Goal: Information Seeking & Learning: Check status

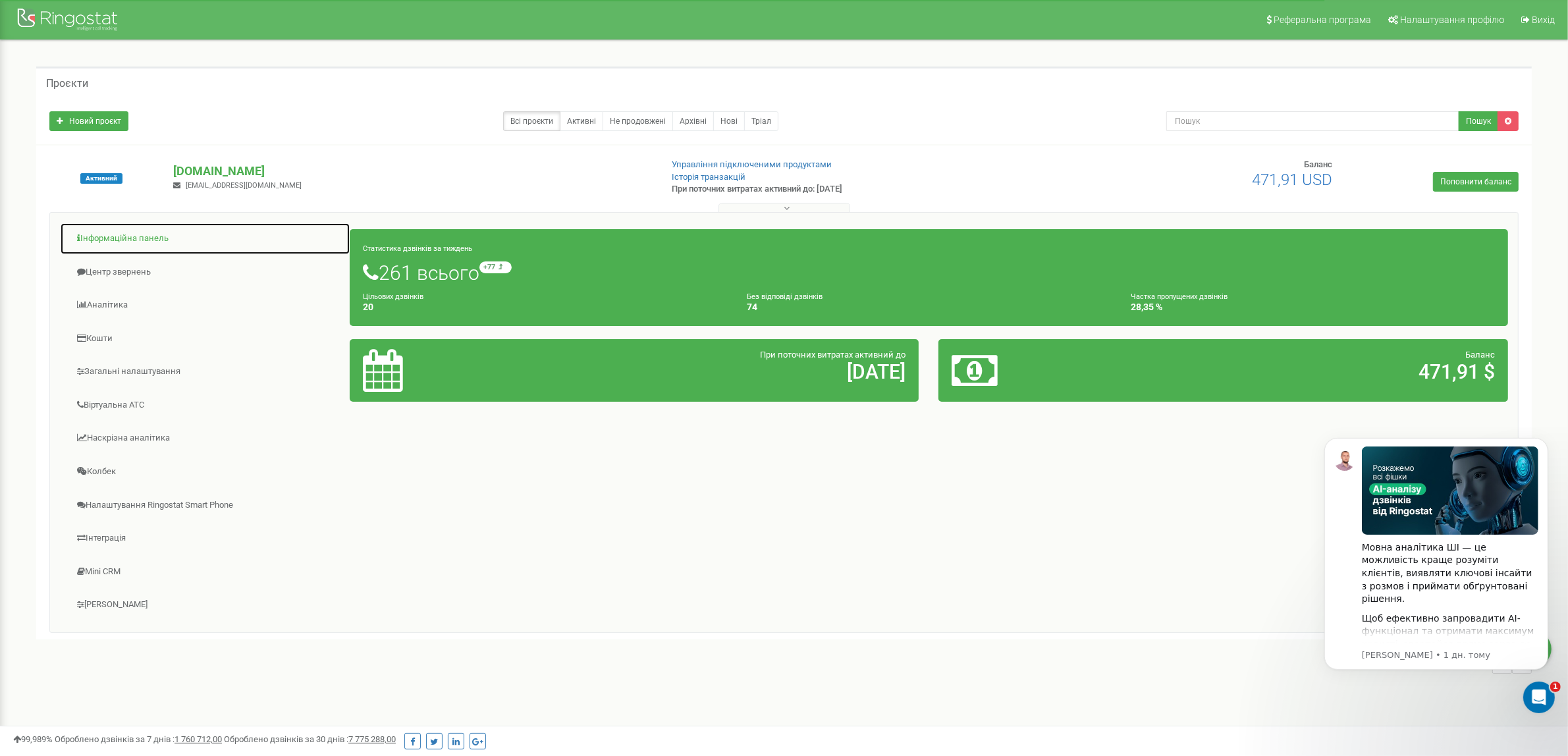
click at [123, 232] on link "Інформаційна панель" at bounding box center [205, 238] width 290 height 33
click at [116, 273] on link "Центр звернень" at bounding box center [205, 272] width 290 height 33
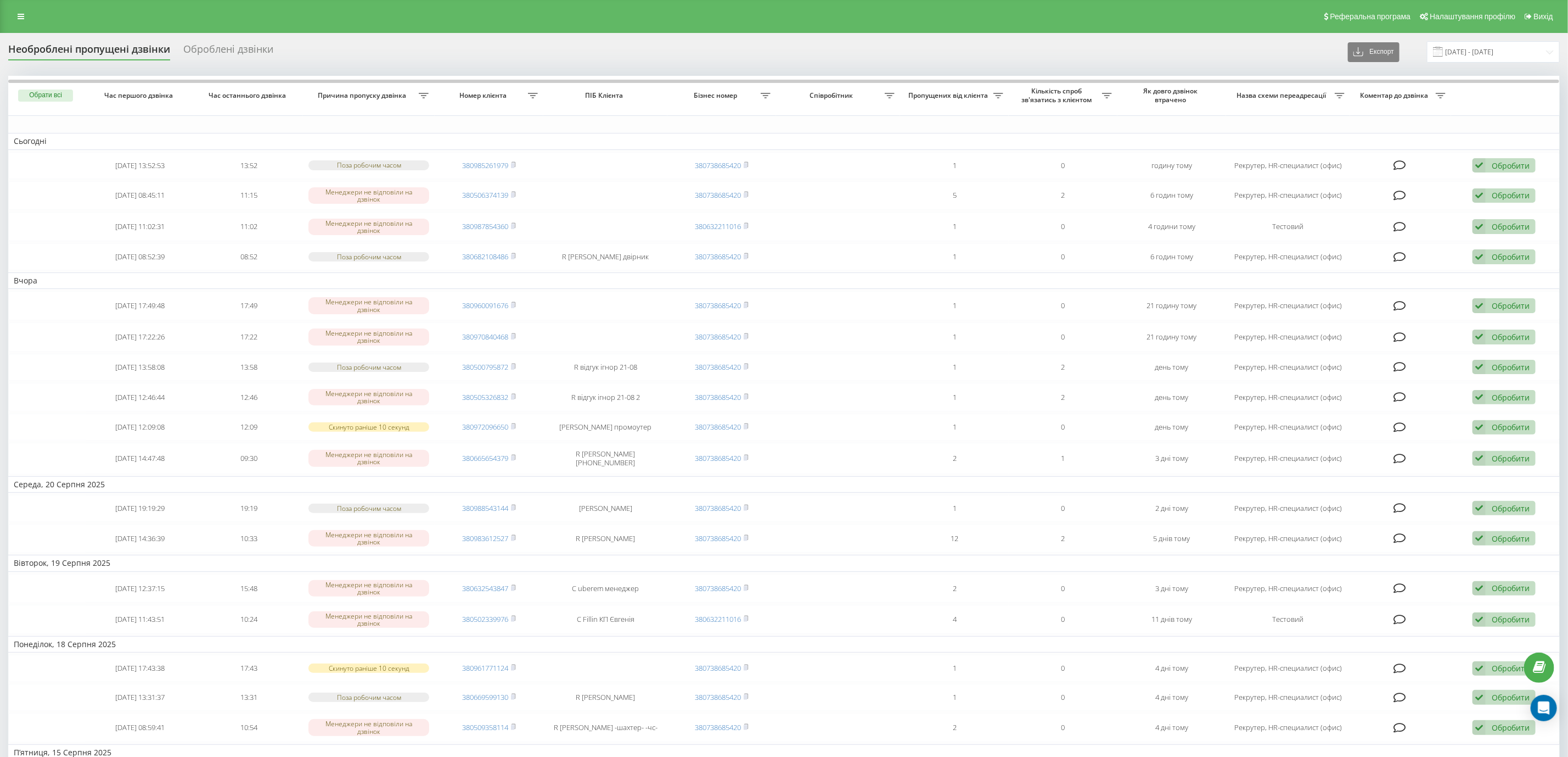
click at [145, 101] on th "Час першого дзвінка" at bounding box center [140, 96] width 109 height 40
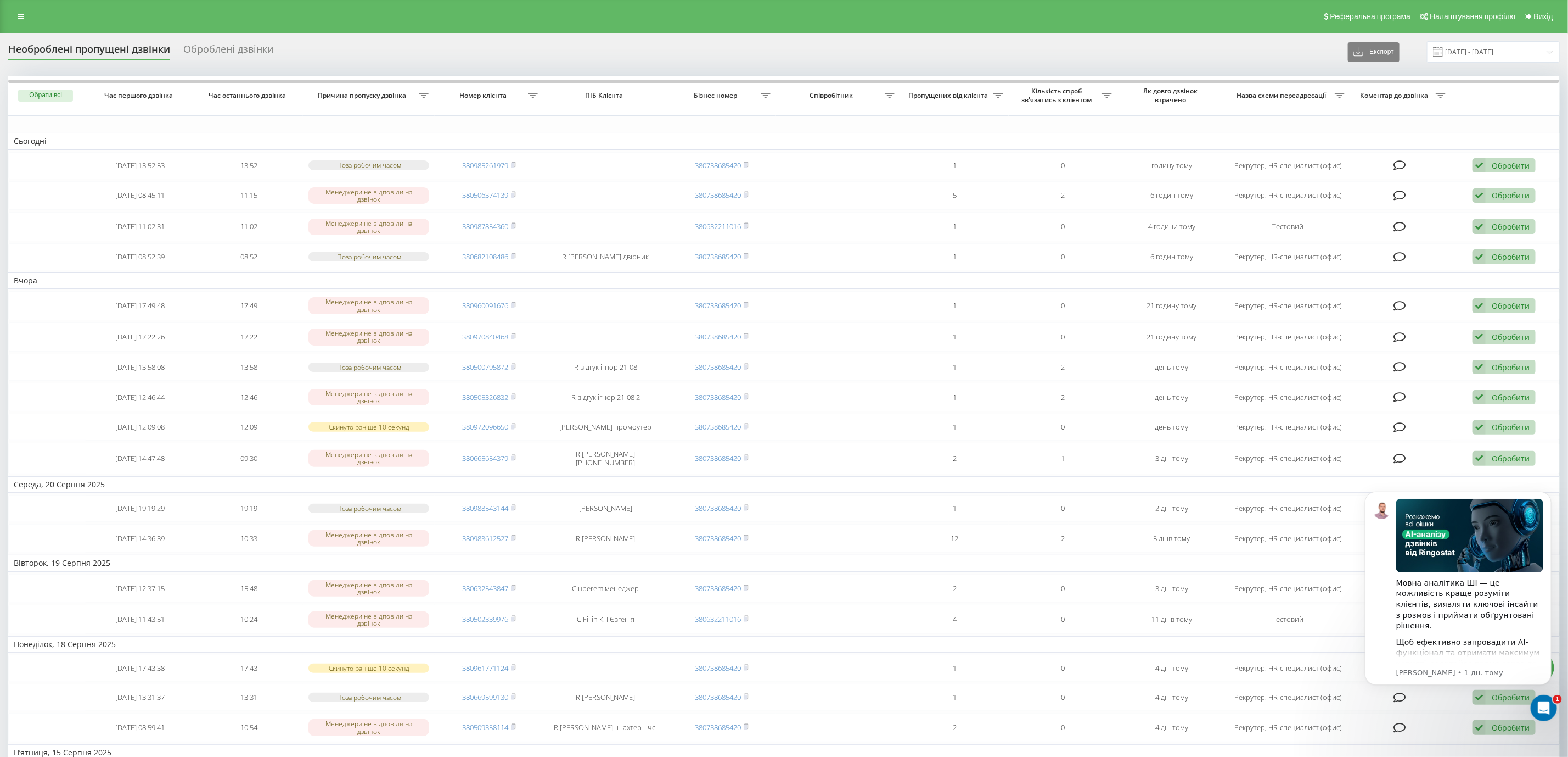
click at [215, 52] on div "Оброблені дзвінки" at bounding box center [228, 52] width 90 height 17
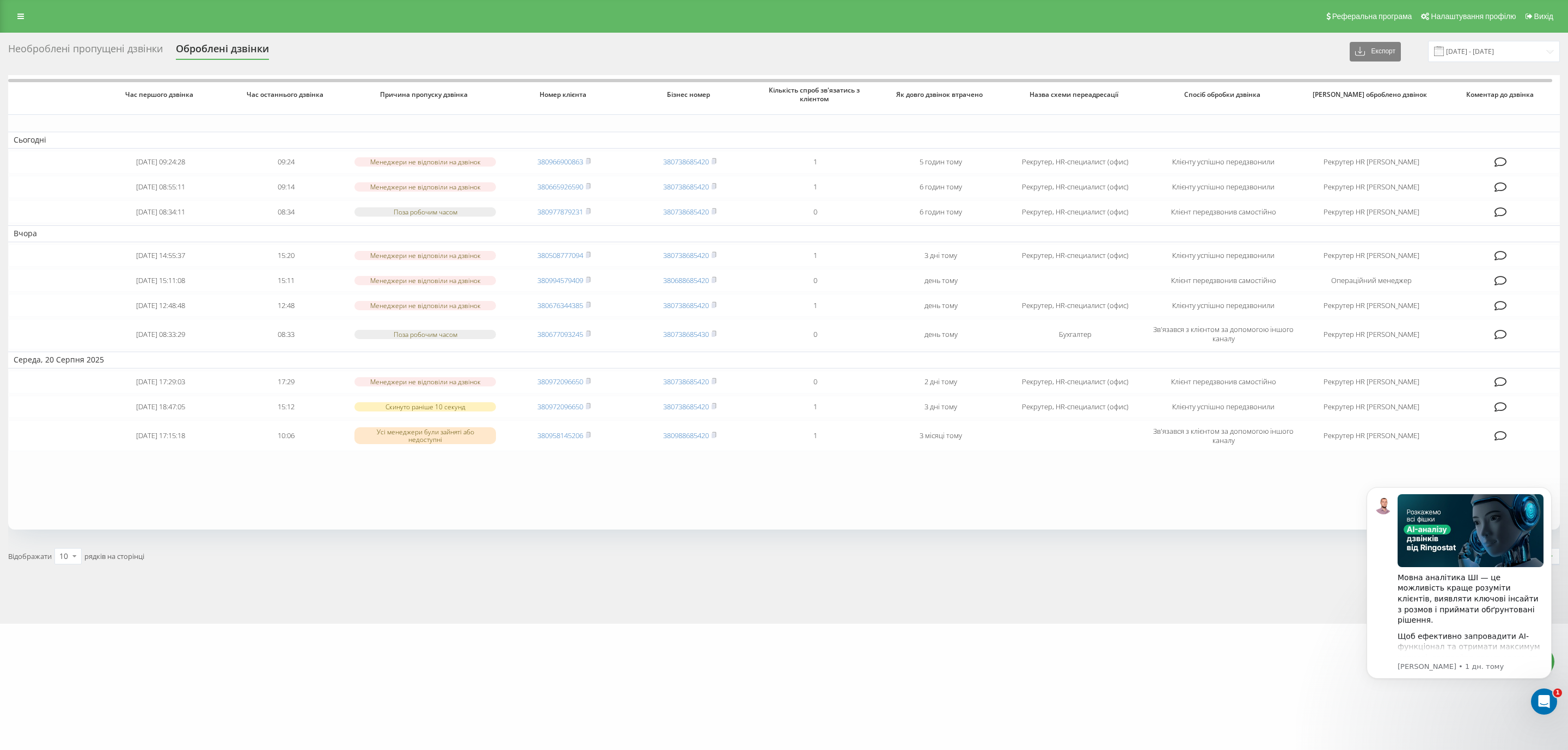
click at [93, 43] on div "Необроблені пропущені дзвінки" at bounding box center [85, 52] width 155 height 17
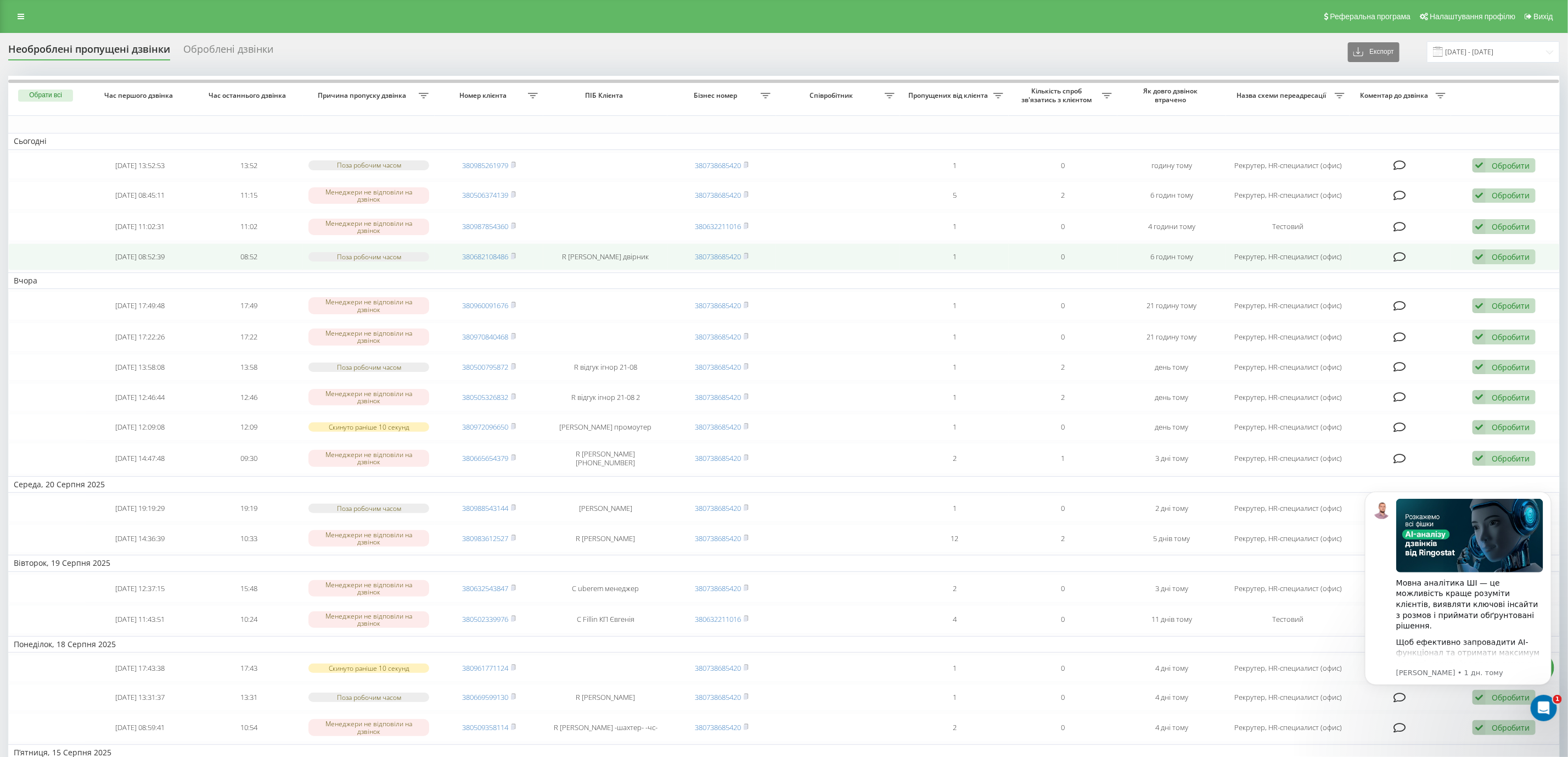
click at [616, 255] on td "R Едуард двірник" at bounding box center [605, 257] width 124 height 27
click at [489, 254] on link "380682108486" at bounding box center [485, 257] width 46 height 10
click at [125, 253] on td "2025-08-22 08:52:39" at bounding box center [140, 257] width 109 height 27
click at [607, 261] on td "R Едуард двірник" at bounding box center [605, 257] width 124 height 27
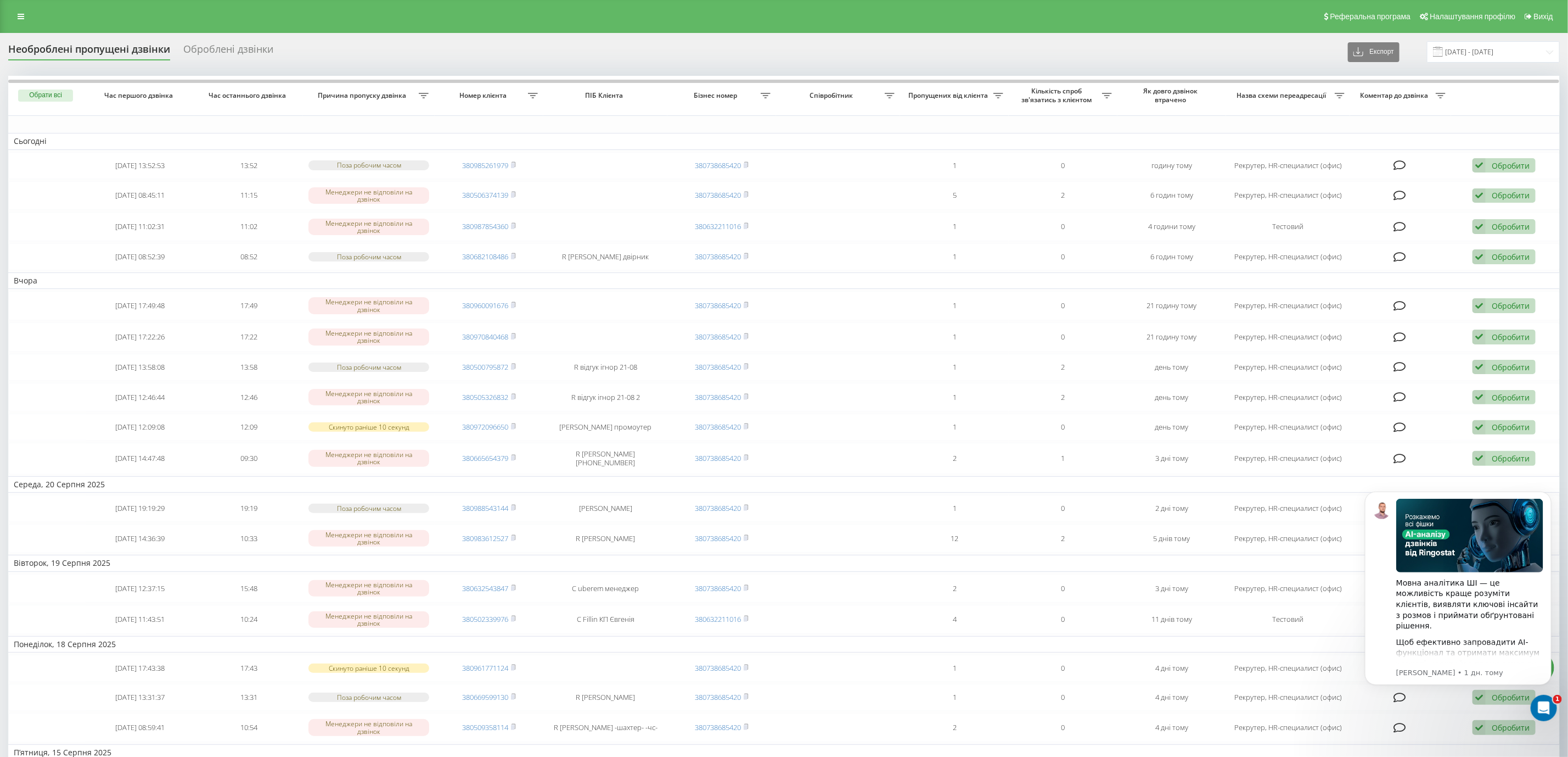
click at [612, 96] on span "ПІБ Клієнта" at bounding box center [606, 95] width 102 height 9
click at [35, 13] on div "Реферальна програма Налаштування профілю Вихід" at bounding box center [784, 17] width 1568 height 33
click at [20, 13] on icon at bounding box center [21, 16] width 7 height 7
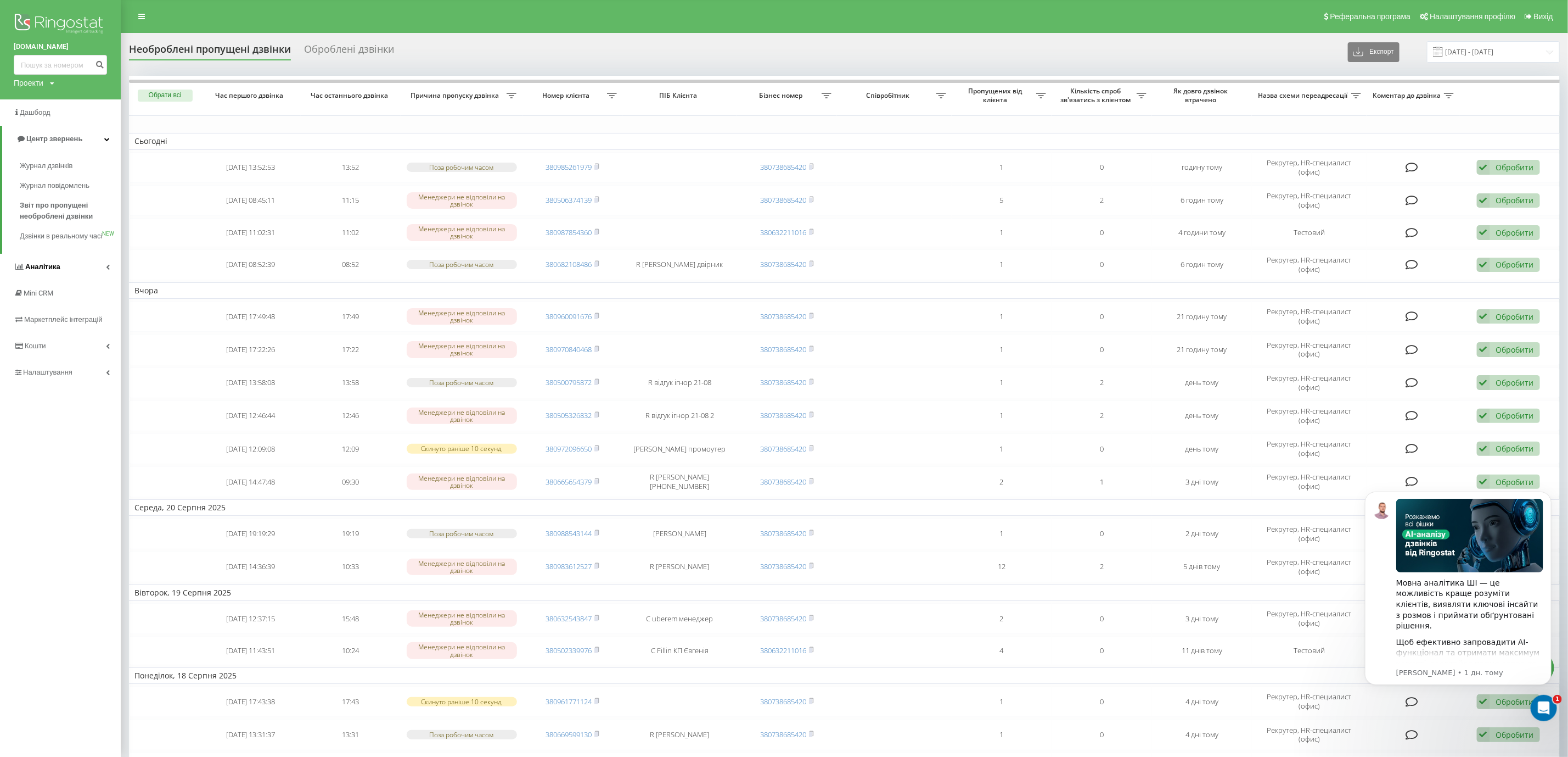
click at [106, 271] on link "Аналiтика" at bounding box center [60, 267] width 120 height 26
click at [101, 168] on link "Аналiтика" at bounding box center [62, 165] width 119 height 26
click at [111, 192] on link "Mini CRM" at bounding box center [60, 192] width 120 height 26
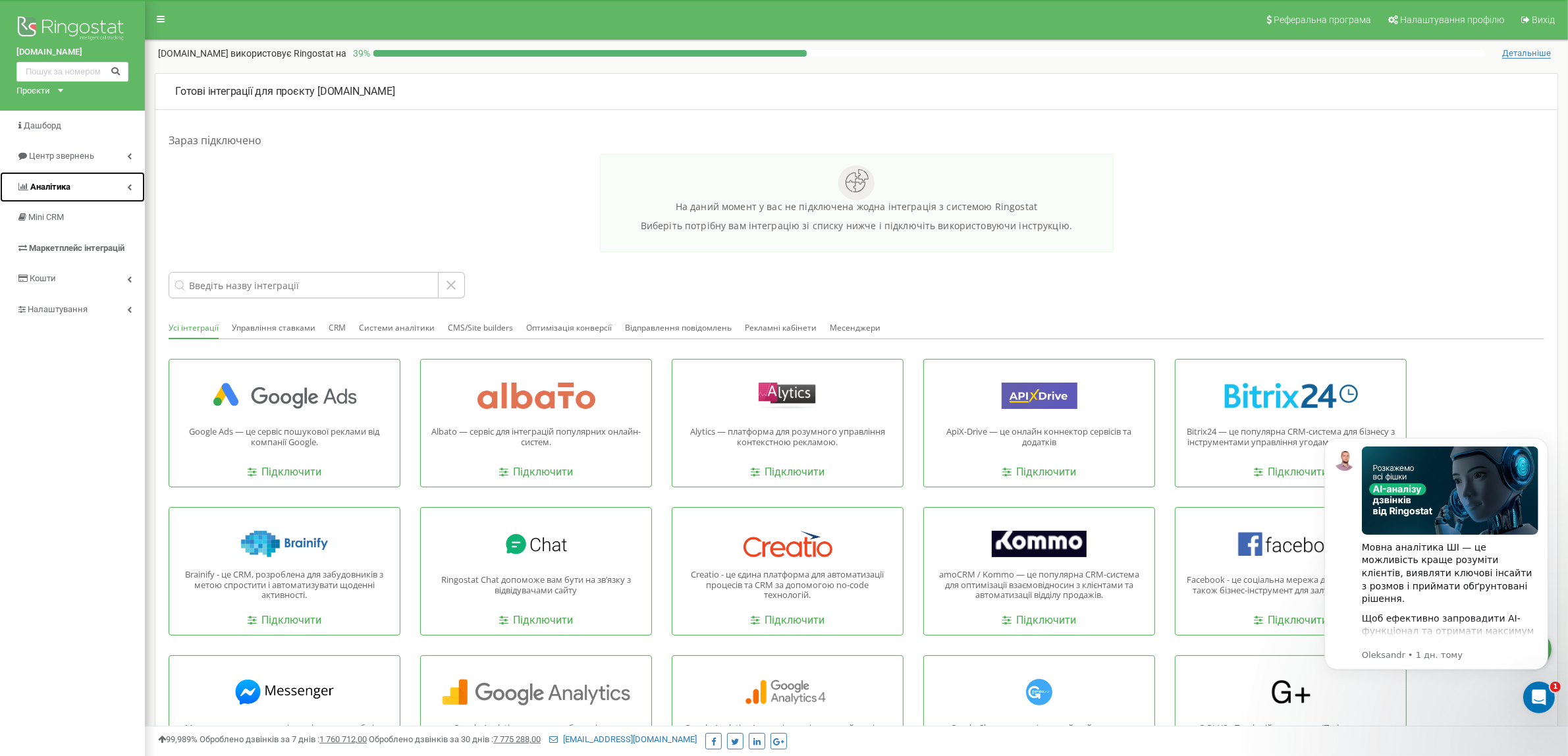
click at [126, 185] on link "Аналiтика" at bounding box center [72, 187] width 145 height 31
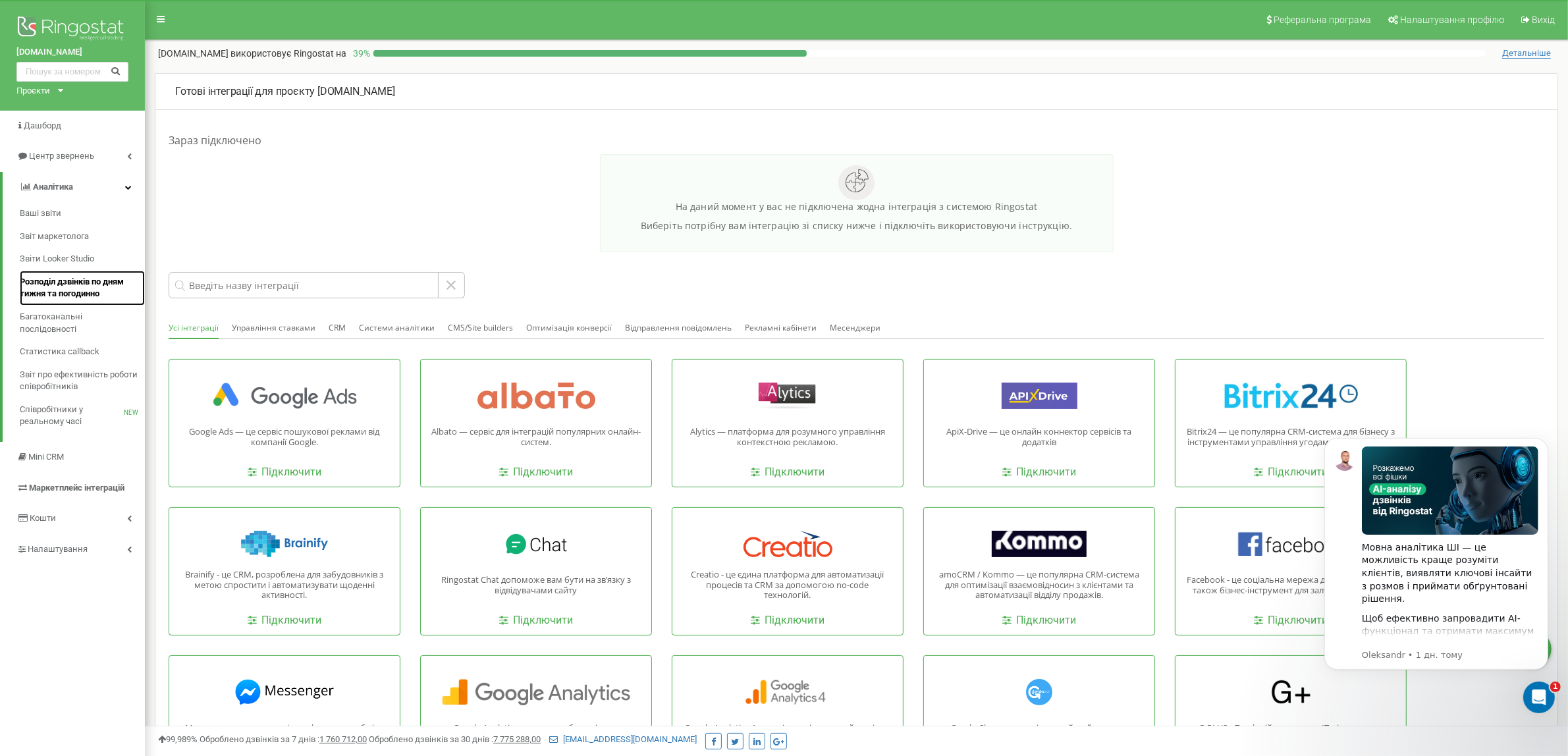
click at [61, 282] on span "Розподіл дзвінків по дням тижня та погодинно" at bounding box center [79, 288] width 119 height 25
click at [54, 290] on span "Розподіл дзвінків по дням тижня та погодинно" at bounding box center [79, 288] width 119 height 25
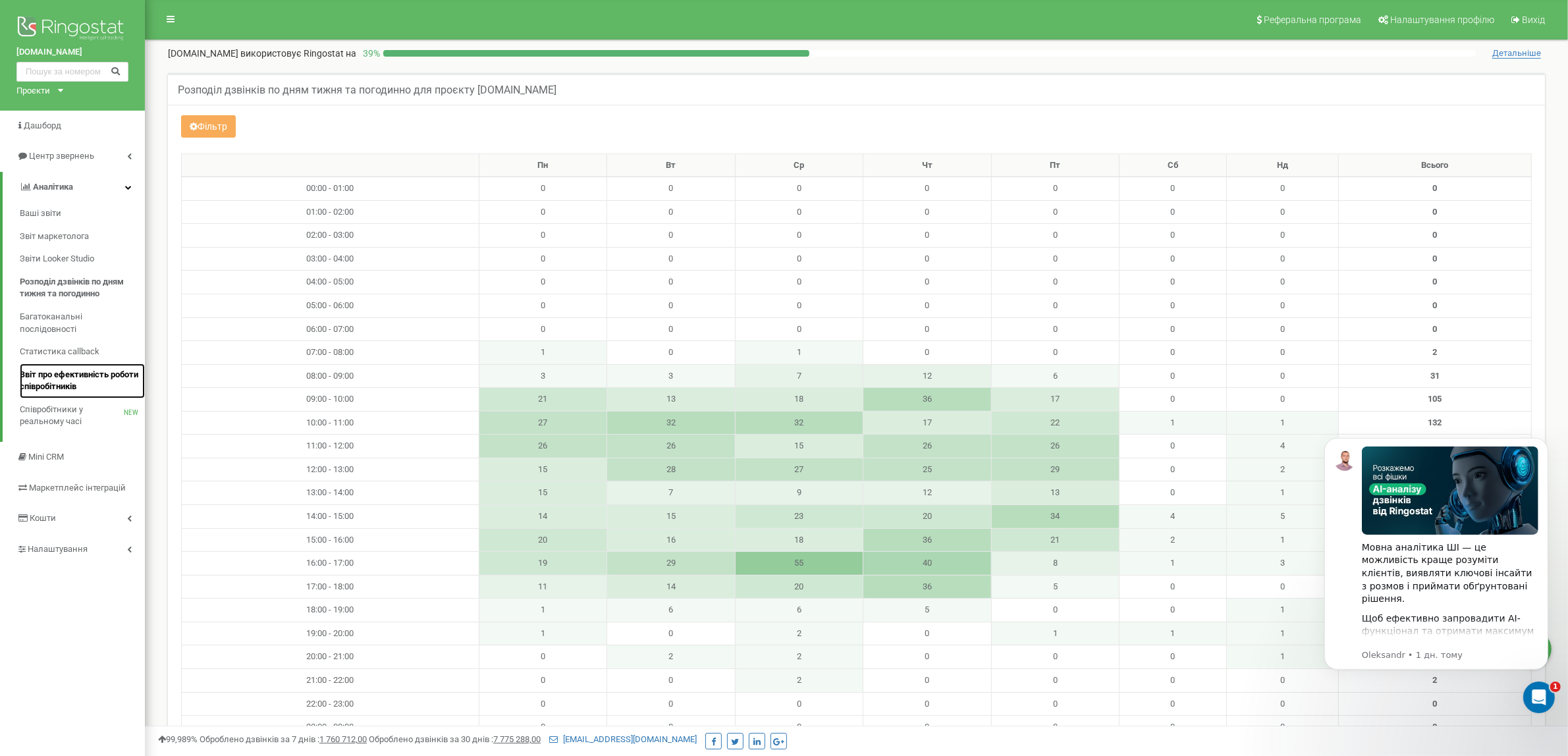
click at [35, 379] on span "Звіт про ефективність роботи співробітників" at bounding box center [79, 380] width 119 height 25
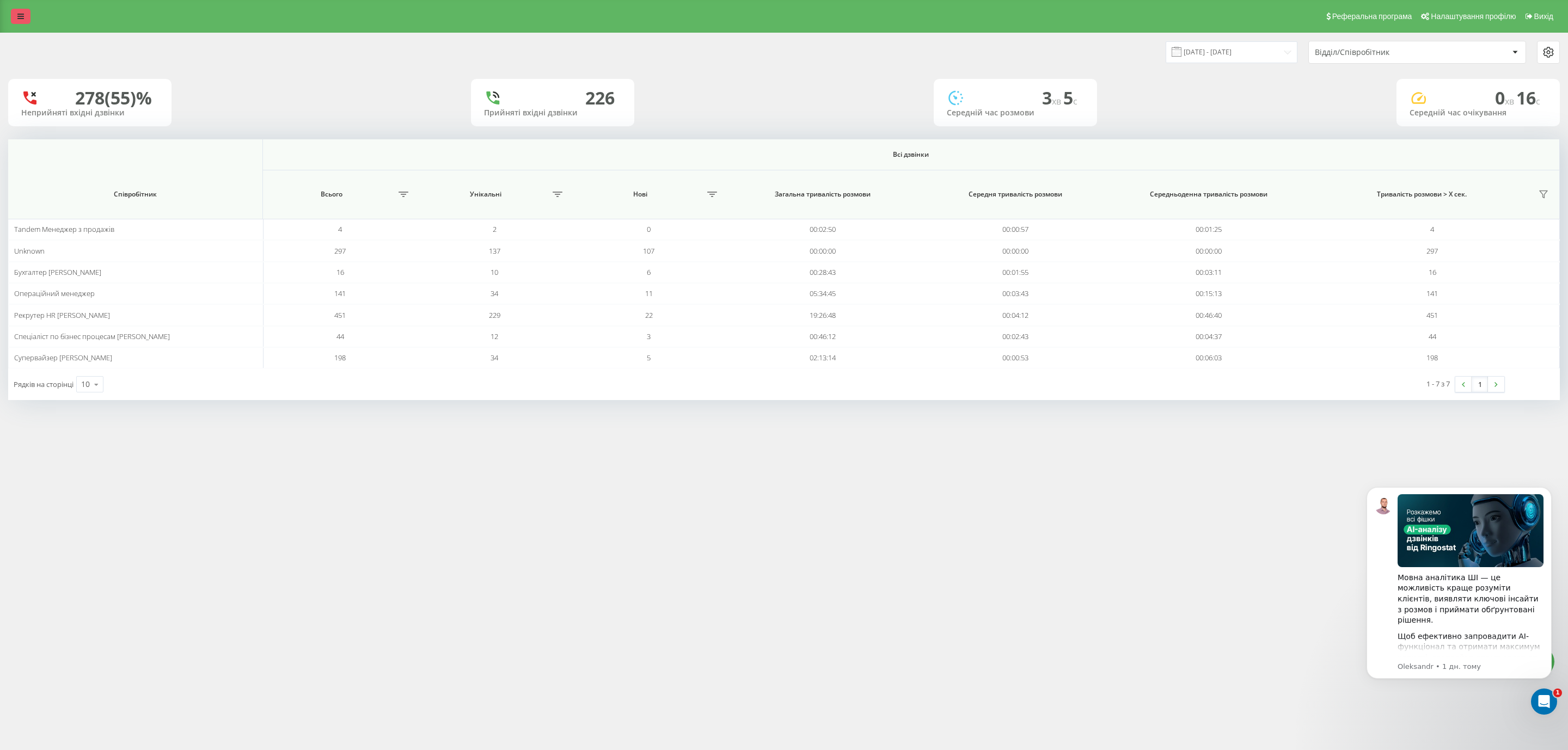
click at [24, 15] on icon at bounding box center [20, 16] width 7 height 7
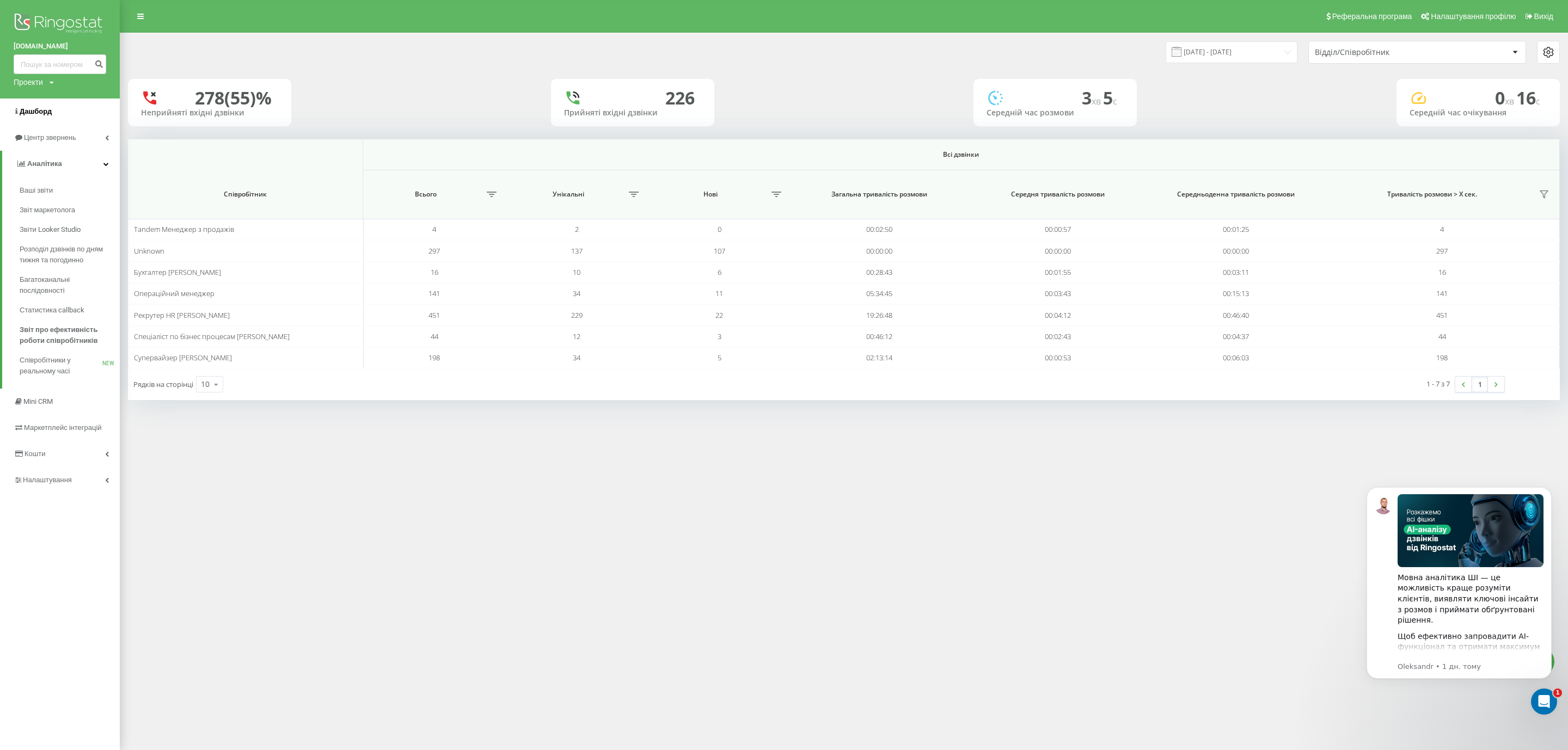
click at [31, 106] on span "Дашборд" at bounding box center [33, 111] width 38 height 11
